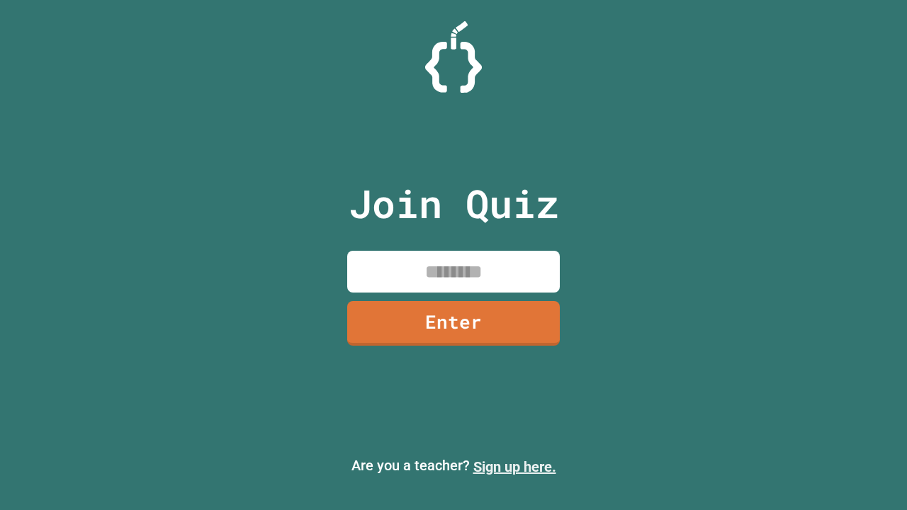
click at [514, 467] on link "Sign up here." at bounding box center [514, 466] width 83 height 17
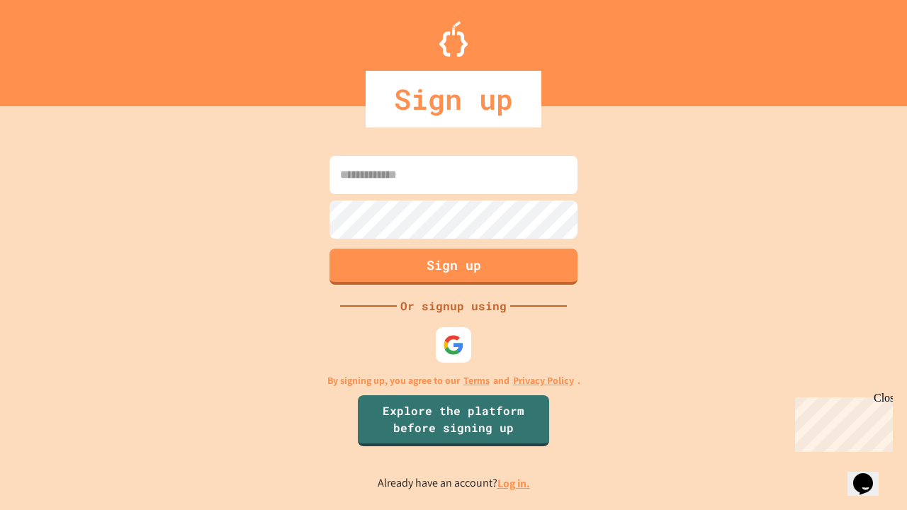
click at [514, 483] on link "Log in." at bounding box center [513, 483] width 33 height 15
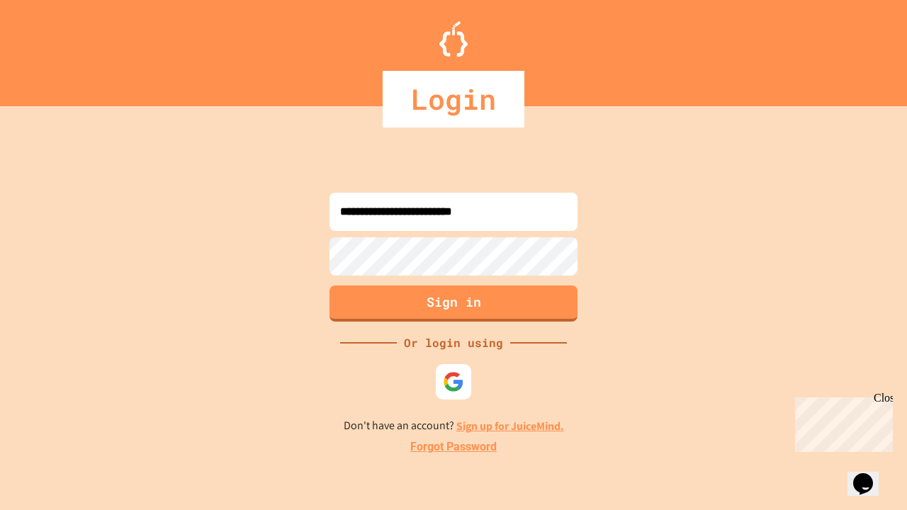
type input "**********"
